Goal: Navigation & Orientation: Go to known website

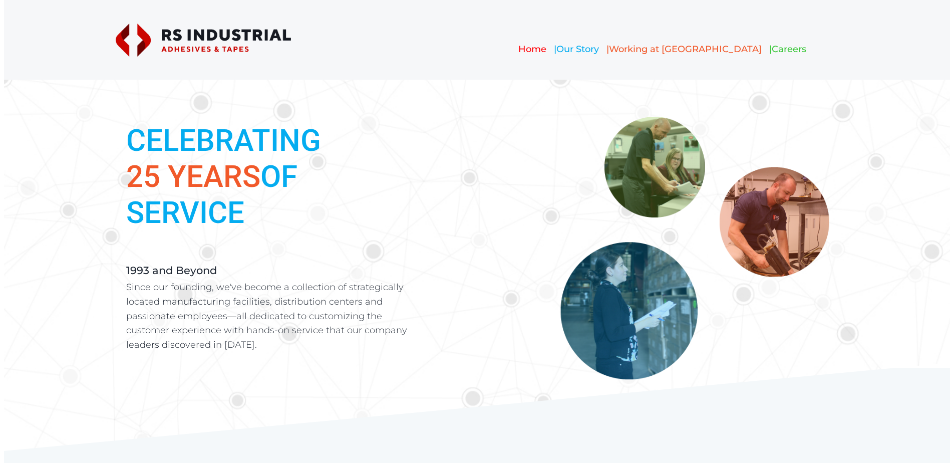
click at [599, 46] on span "Our Story" at bounding box center [577, 49] width 43 height 11
click at [546, 49] on strong "Home" at bounding box center [532, 49] width 28 height 11
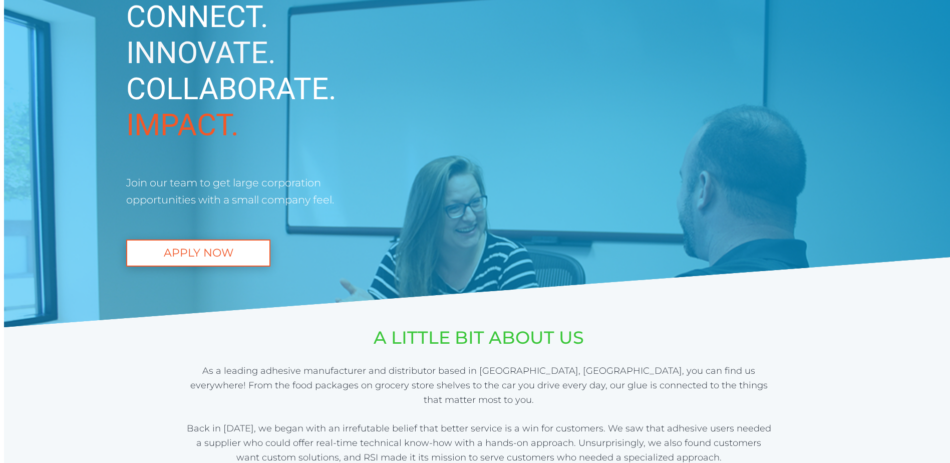
scroll to position [100, 0]
